Goal: Navigation & Orientation: Find specific page/section

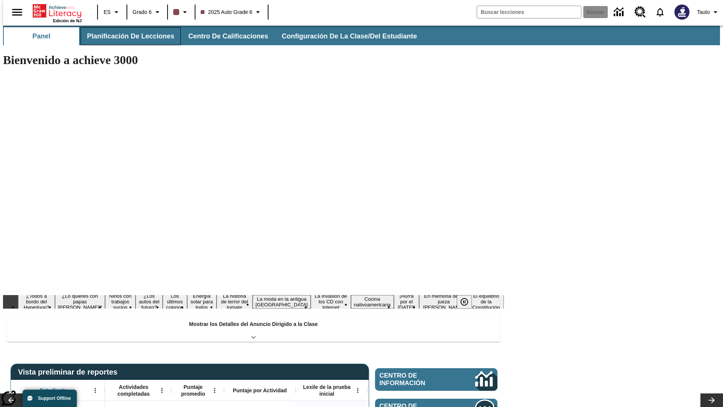
click at [126, 36] on span "Planificación de lecciones" at bounding box center [130, 36] width 87 height 9
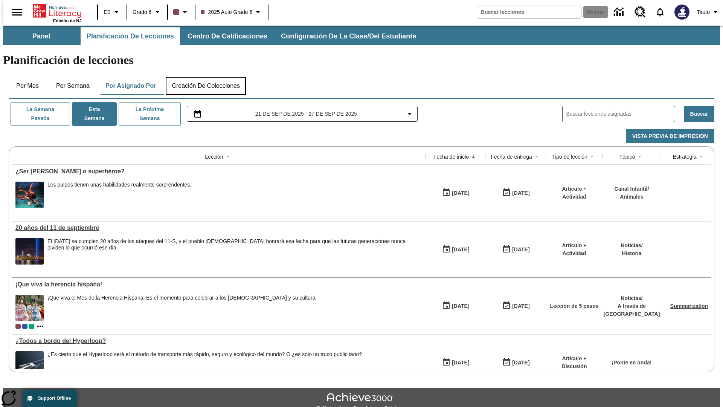
click at [206, 77] on button "Creación de colecciones" at bounding box center [206, 86] width 80 height 18
